Goal: Task Accomplishment & Management: Complete application form

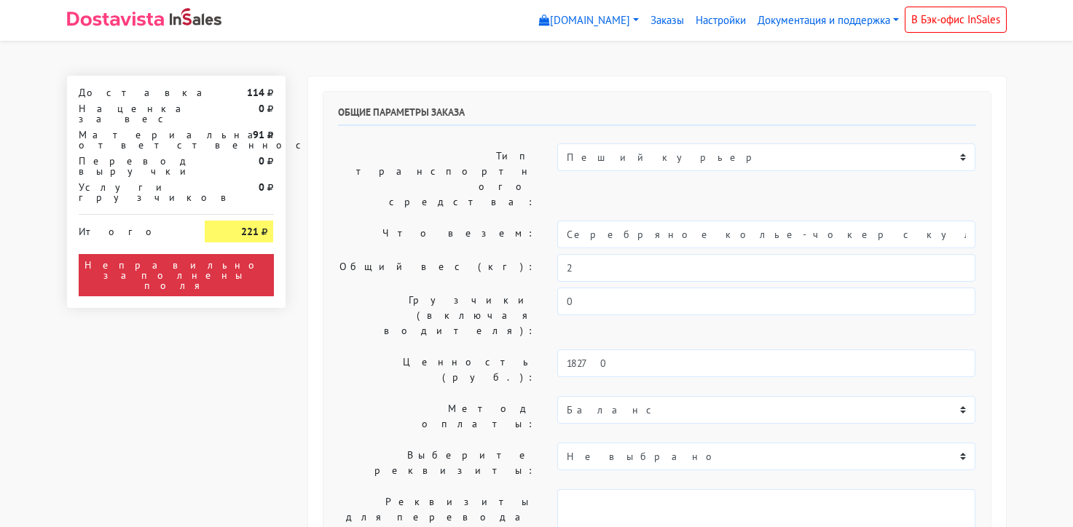
select select "11:00"
select select "20:00"
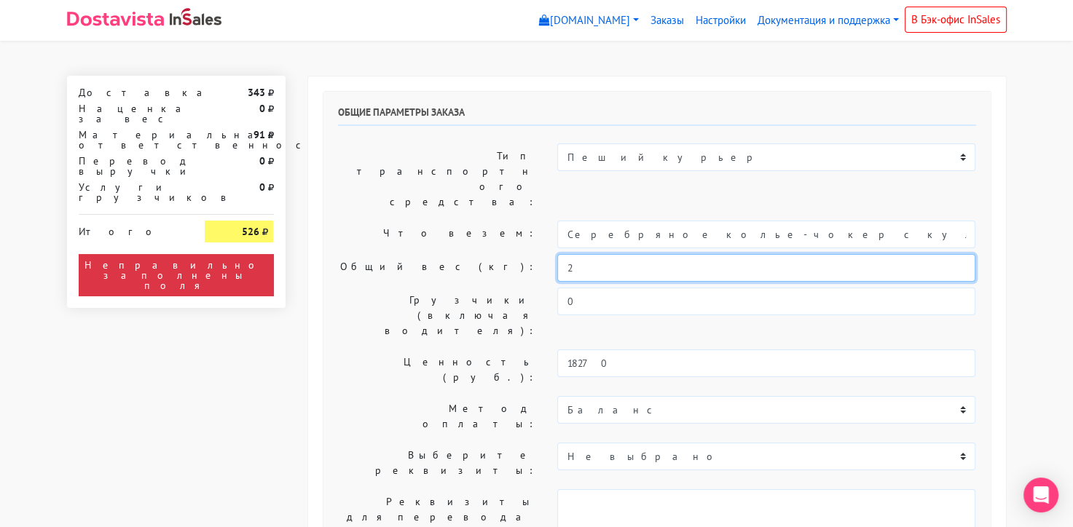
click at [602, 254] on input "2" at bounding box center [766, 268] width 418 height 28
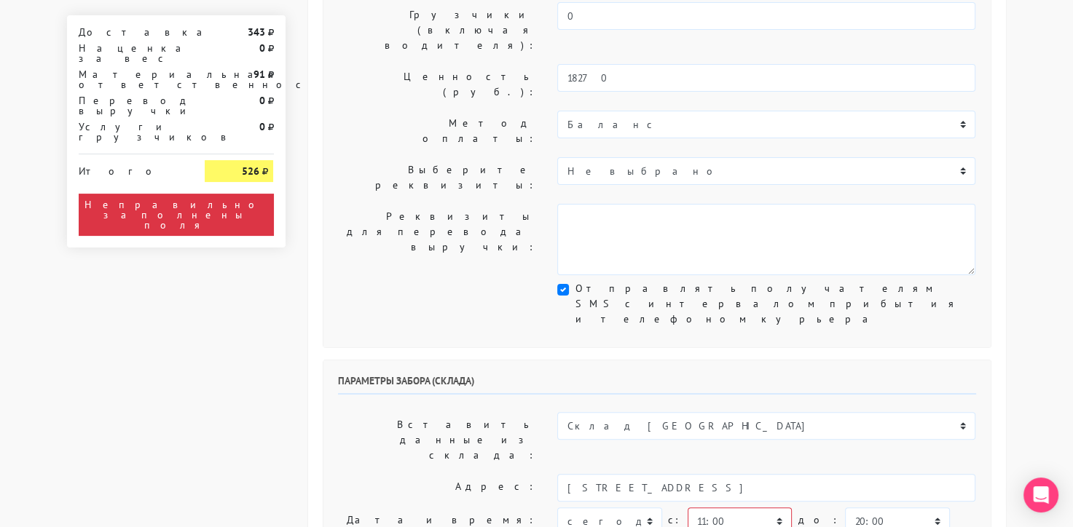
scroll to position [286, 0]
type input "0,5"
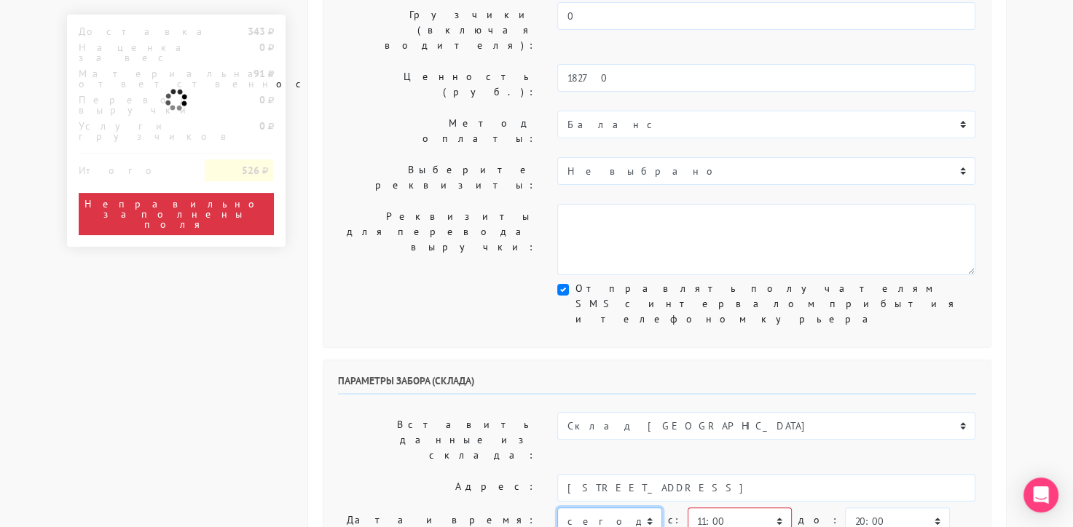
click at [642, 508] on select "[DATE] [DATE] [DATE] [DATE] [DATE] [DATE] [DATE] [DATE] [DATE]" at bounding box center [609, 522] width 104 height 28
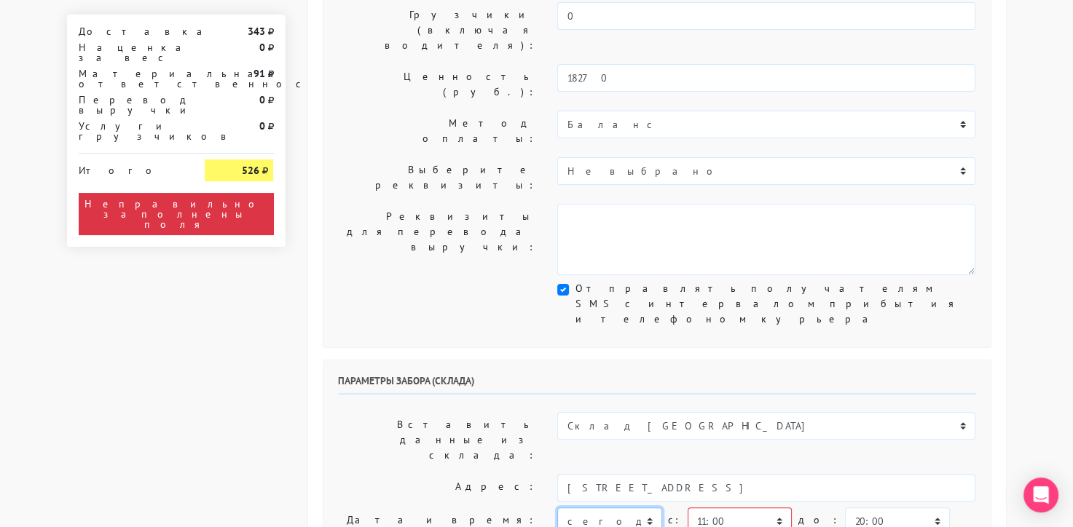
select select "[DATE]"
click at [557, 508] on select "[DATE] [DATE] [DATE] [DATE] [DATE] [DATE] [DATE] [DATE] [DATE]" at bounding box center [609, 522] width 104 height 28
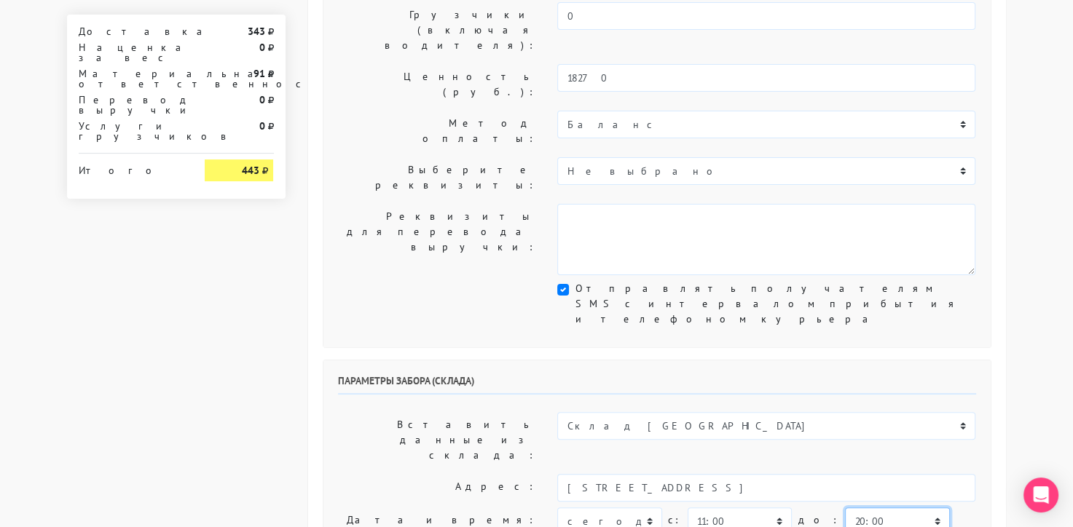
click at [847, 508] on select "00:00 00:30 01:00 01:30 02:00 02:30 03:00 03:30 04:00 04:30 05:00 05:30 06:00 0…" at bounding box center [897, 522] width 104 height 28
select select "12:00"
click at [845, 508] on select "00:00 00:30 01:00 01:30 02:00 02:30 03:00 03:30 04:00 04:30 05:00 05:30 06:00 0…" at bounding box center [897, 522] width 104 height 28
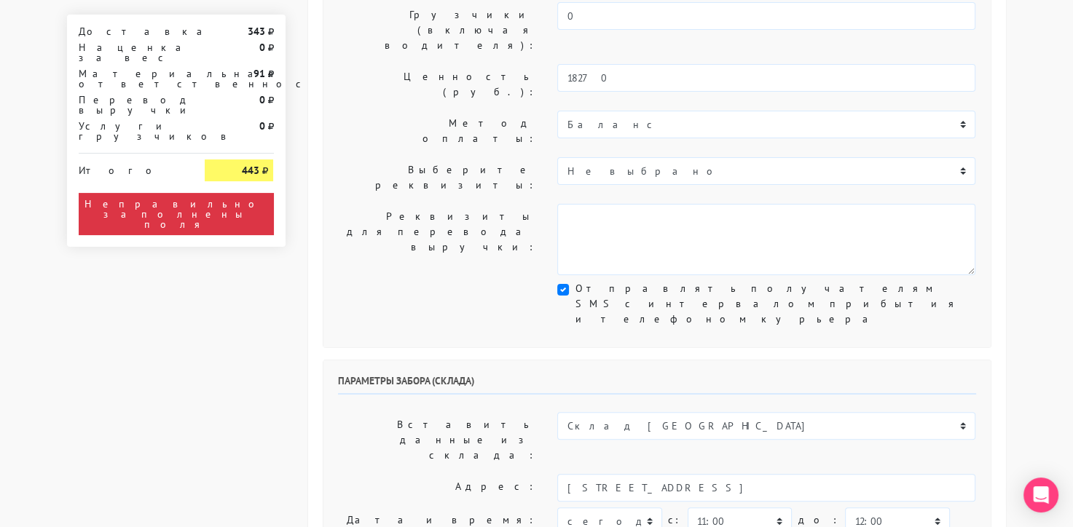
type input "менеджер"
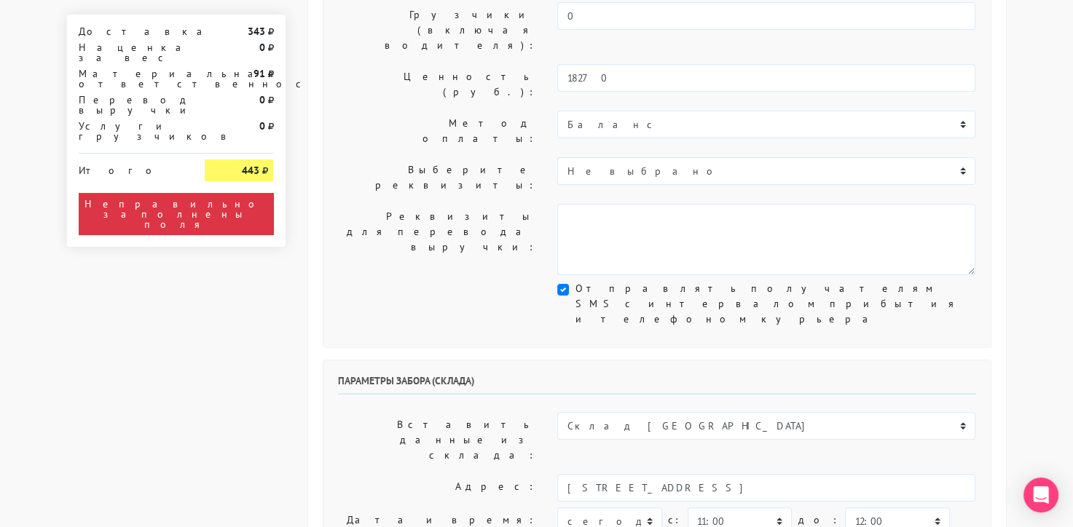
type input "9234443831"
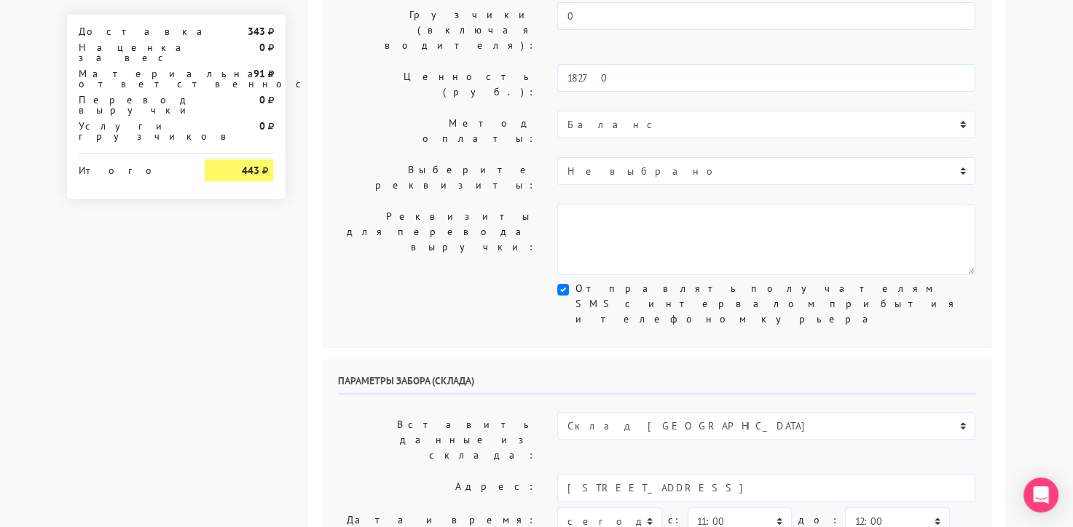
type textarea "Работаем с 11 утра, забрать раньше нельзя. Магазин sbleskom"
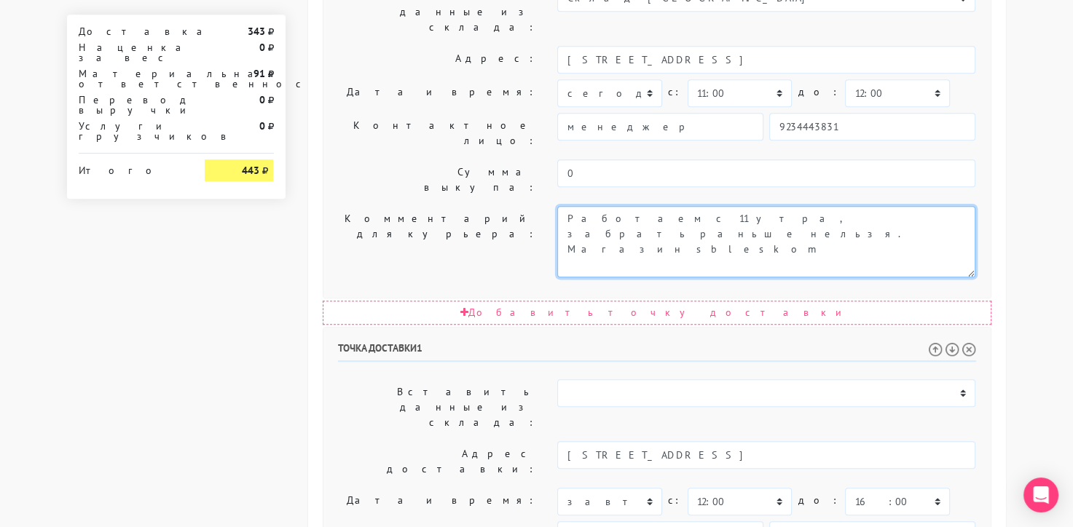
scroll to position [813, 0]
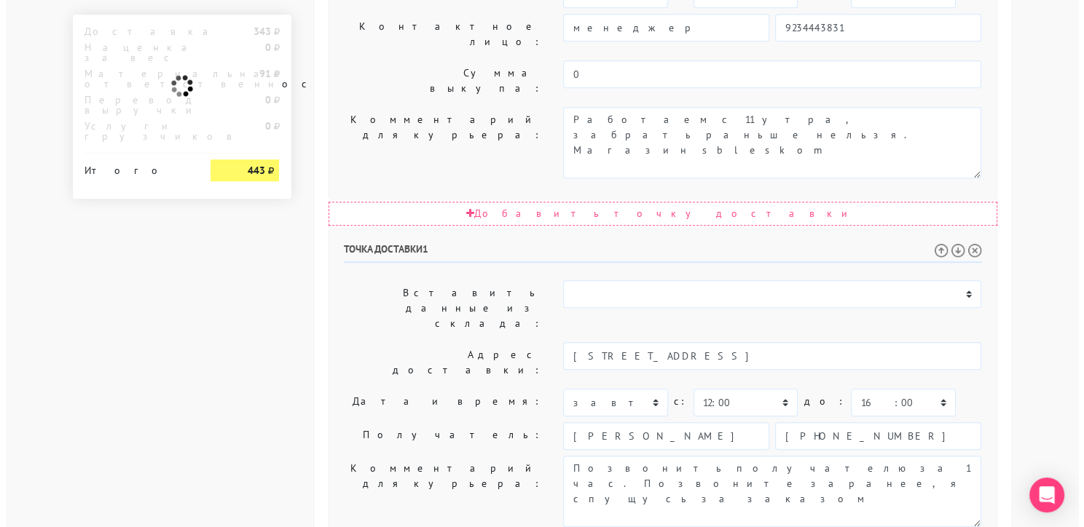
scroll to position [0, 0]
